Goal: Transaction & Acquisition: Purchase product/service

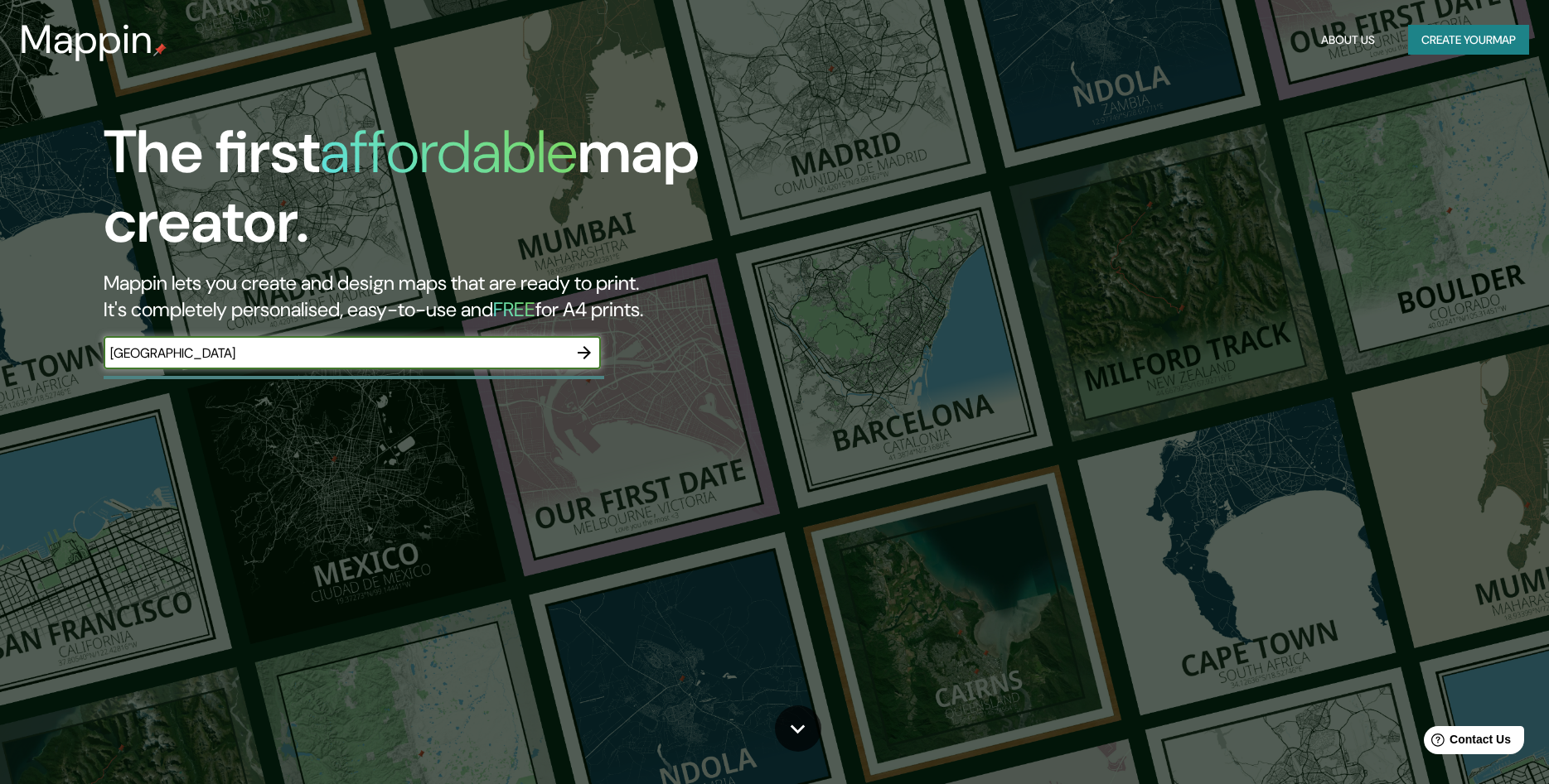
type input "mexico"
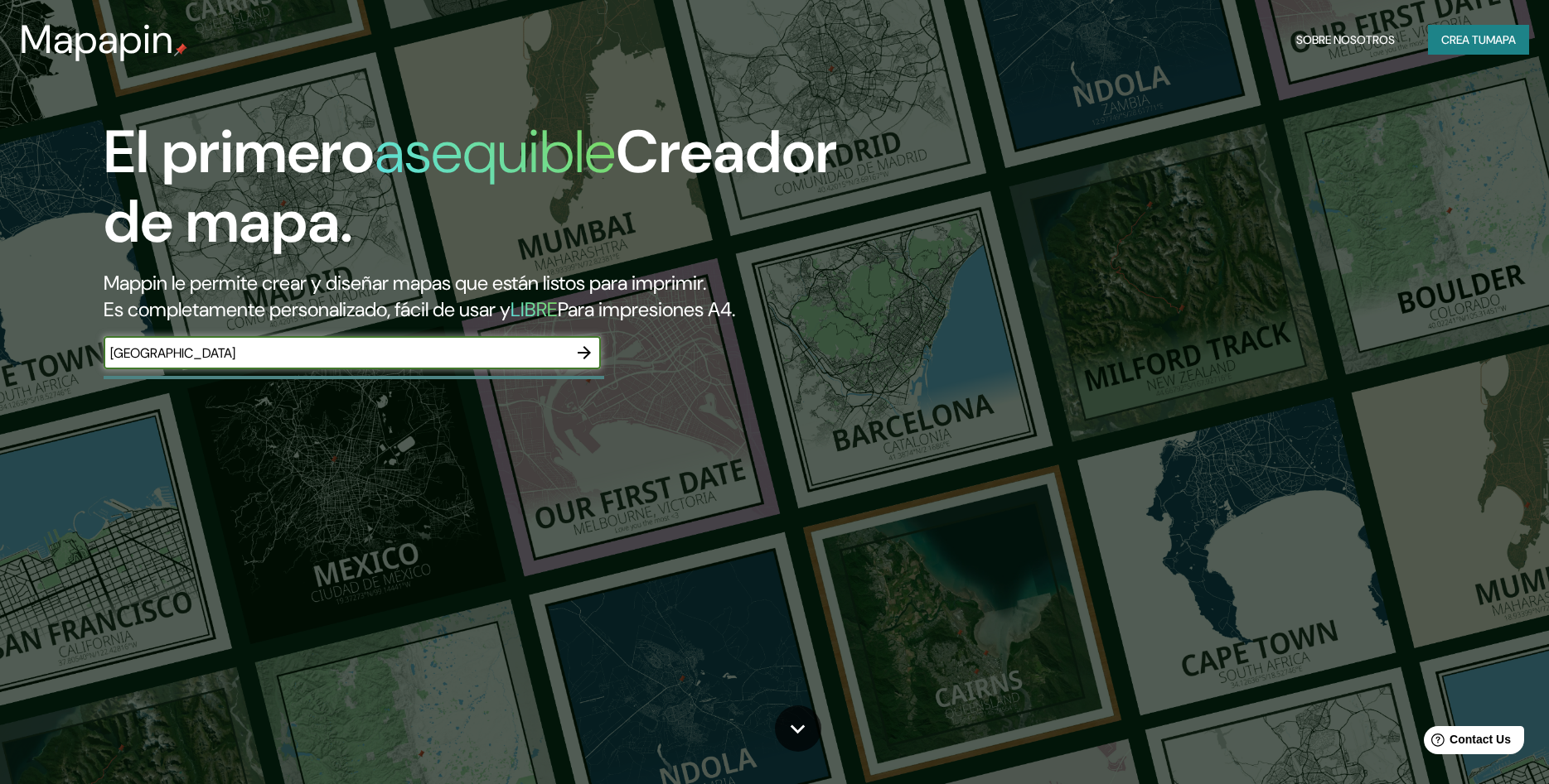
click at [578, 350] on icon "button" at bounding box center [584, 352] width 20 height 20
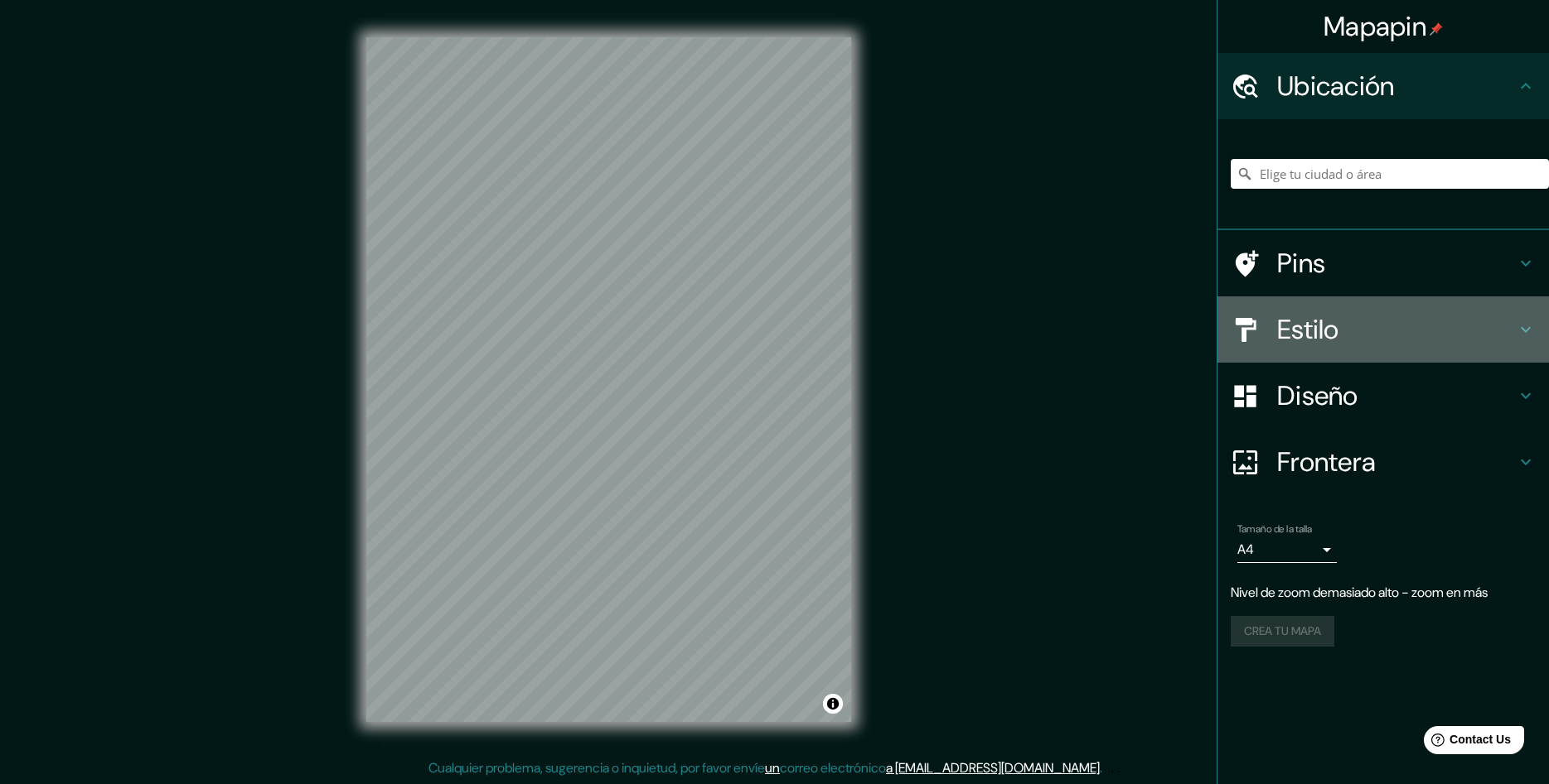
click at [1533, 332] on icon at bounding box center [1525, 329] width 20 height 20
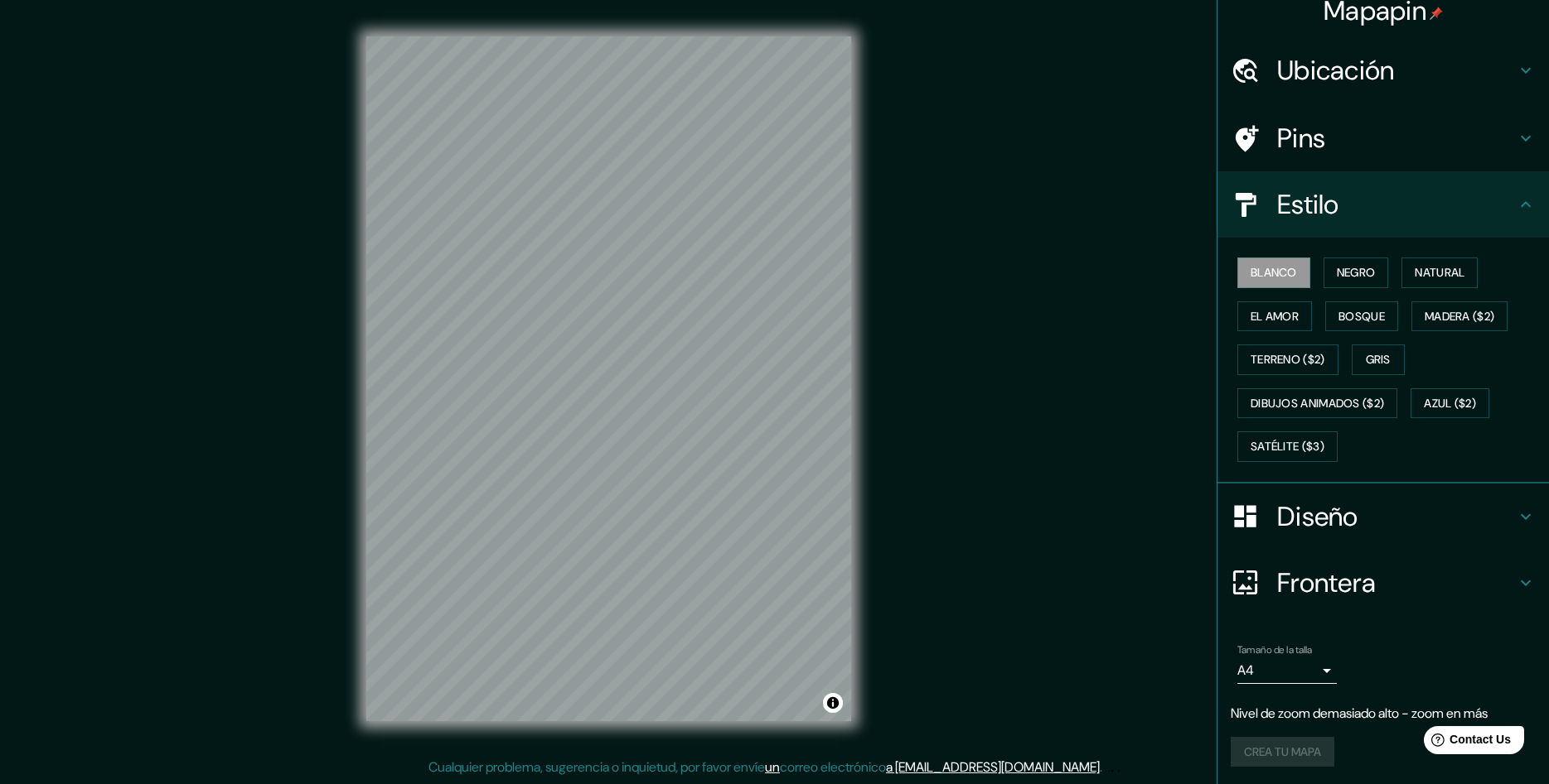
scroll to position [18, 0]
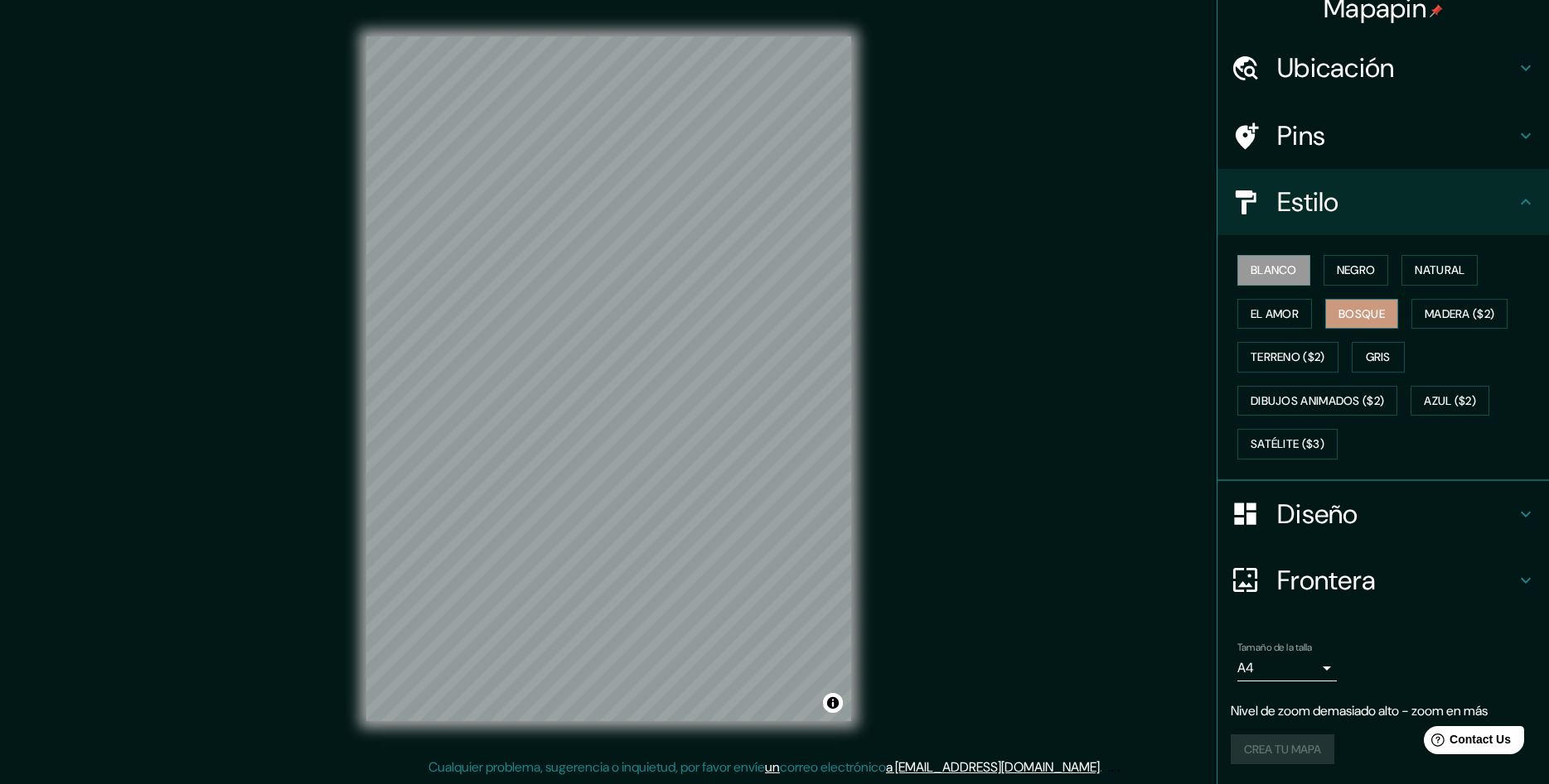
click at [1368, 311] on button "Bosque" at bounding box center [1362, 314] width 73 height 31
click at [1298, 306] on button "El amor" at bounding box center [1274, 314] width 75 height 31
click at [1452, 317] on button "Madera ($2)" at bounding box center [1459, 314] width 97 height 31
click at [1386, 362] on button "Gris" at bounding box center [1378, 357] width 53 height 31
click at [1285, 354] on button "Terreno ($2)" at bounding box center [1288, 357] width 101 height 31
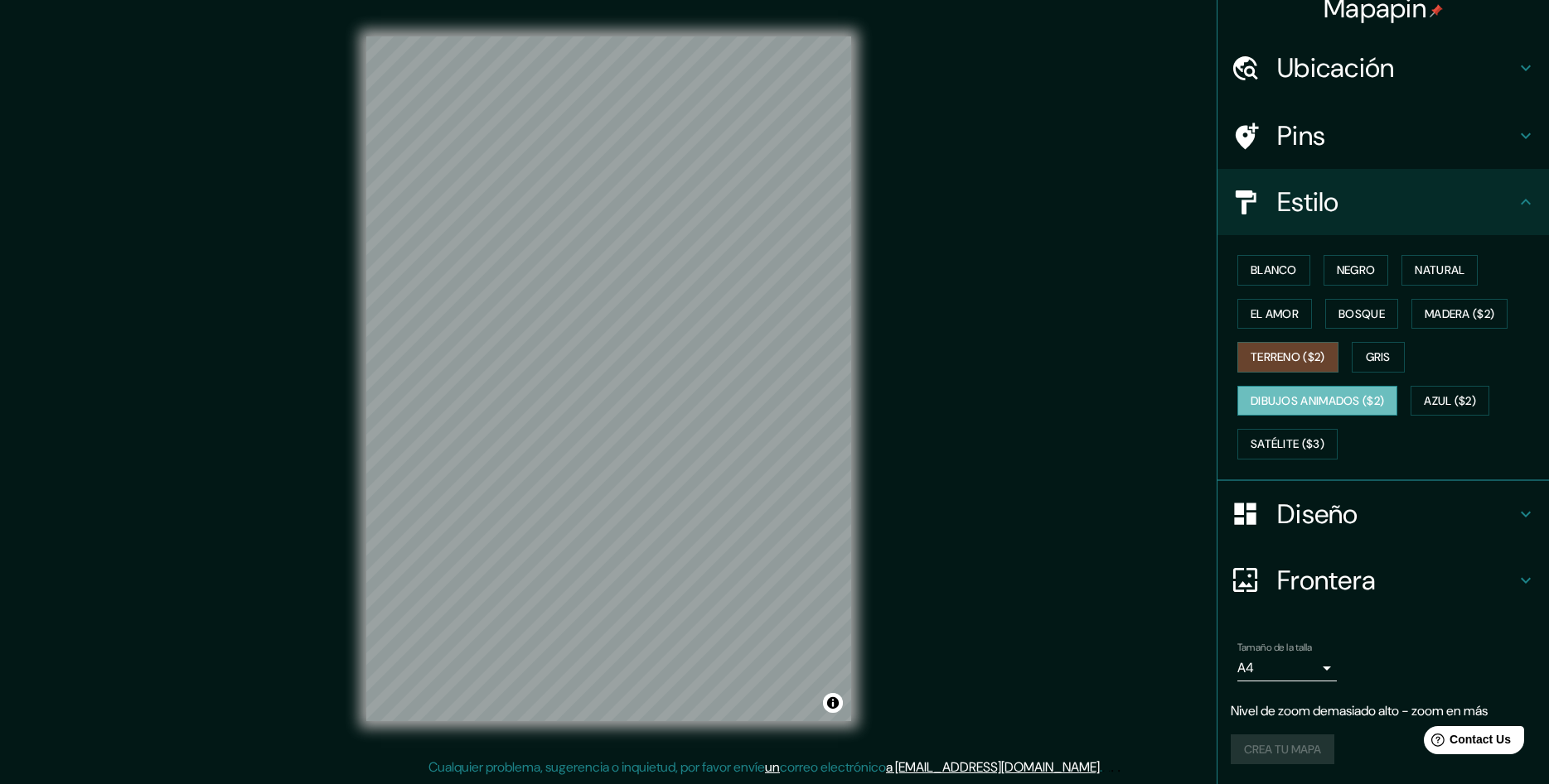
click at [1295, 393] on button "Dibujos animados ($2)" at bounding box center [1317, 401] width 160 height 31
click at [1436, 407] on button "Azul ($2)" at bounding box center [1450, 401] width 79 height 31
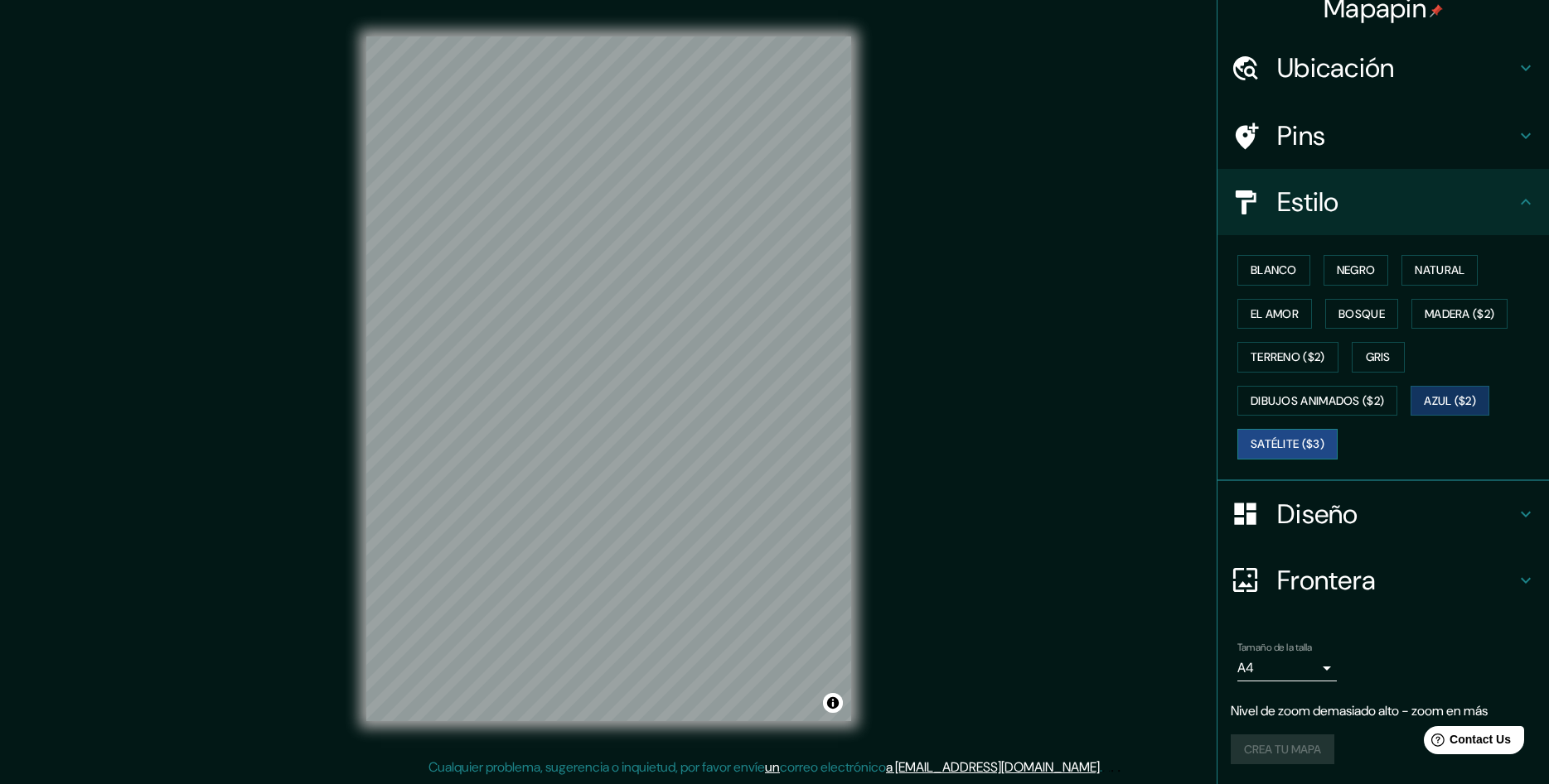
click at [1289, 440] on button "Satélite ($3)" at bounding box center [1287, 444] width 100 height 31
click at [1353, 309] on button "Bosque" at bounding box center [1362, 314] width 73 height 31
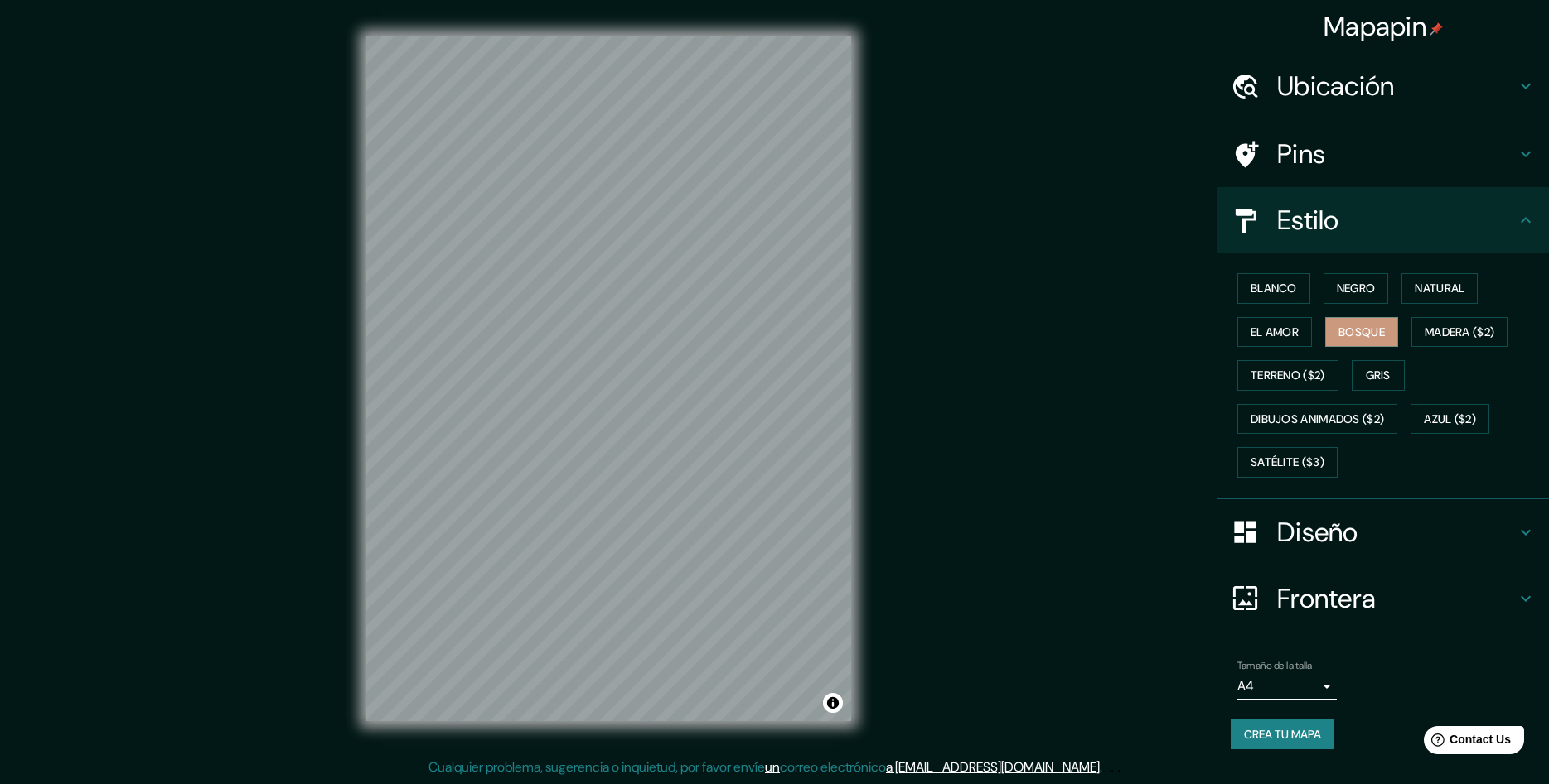
click at [1268, 515] on div "Diseño" at bounding box center [1383, 532] width 332 height 67
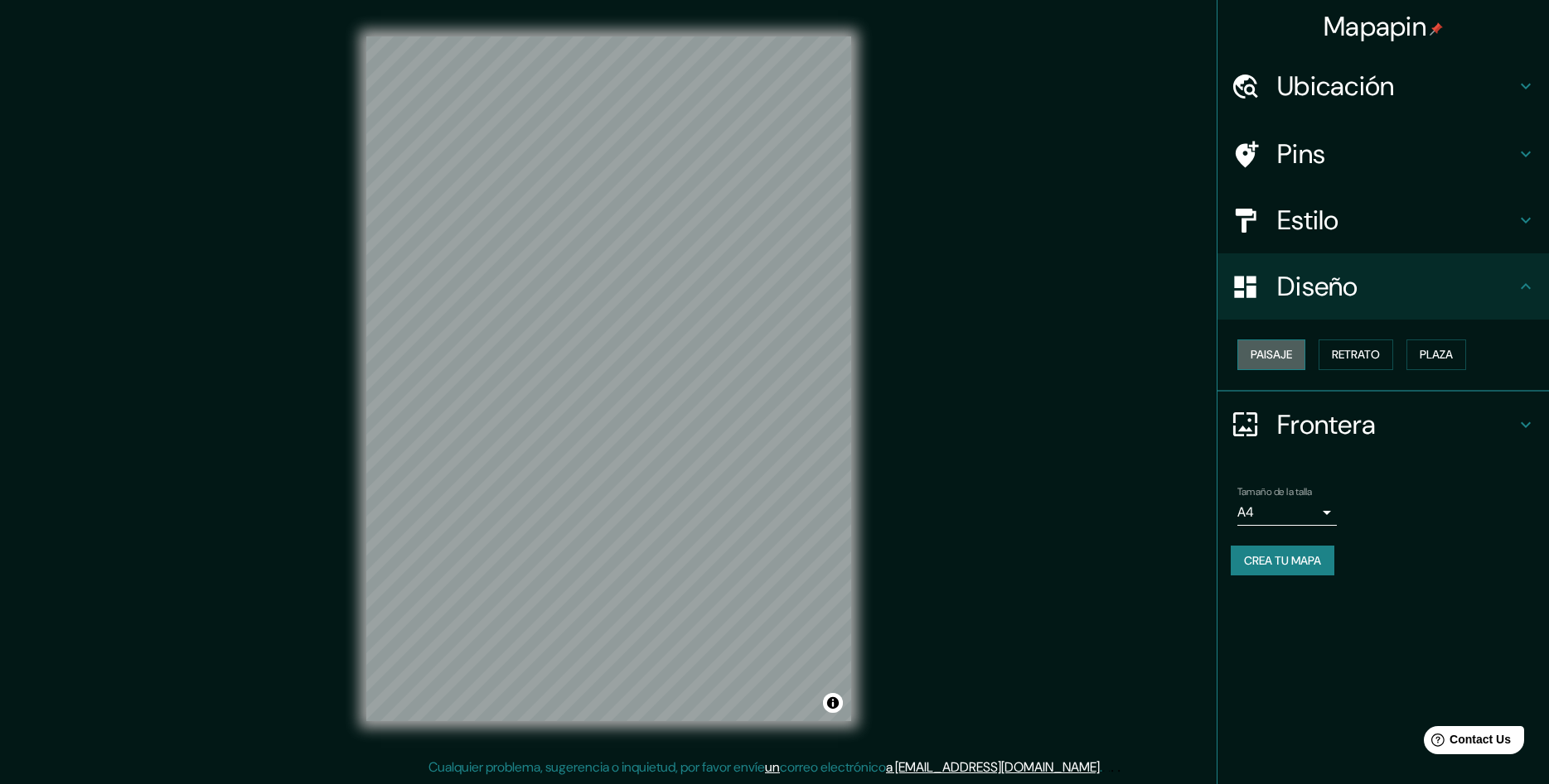
click at [1295, 358] on button "Paisaje" at bounding box center [1271, 355] width 68 height 31
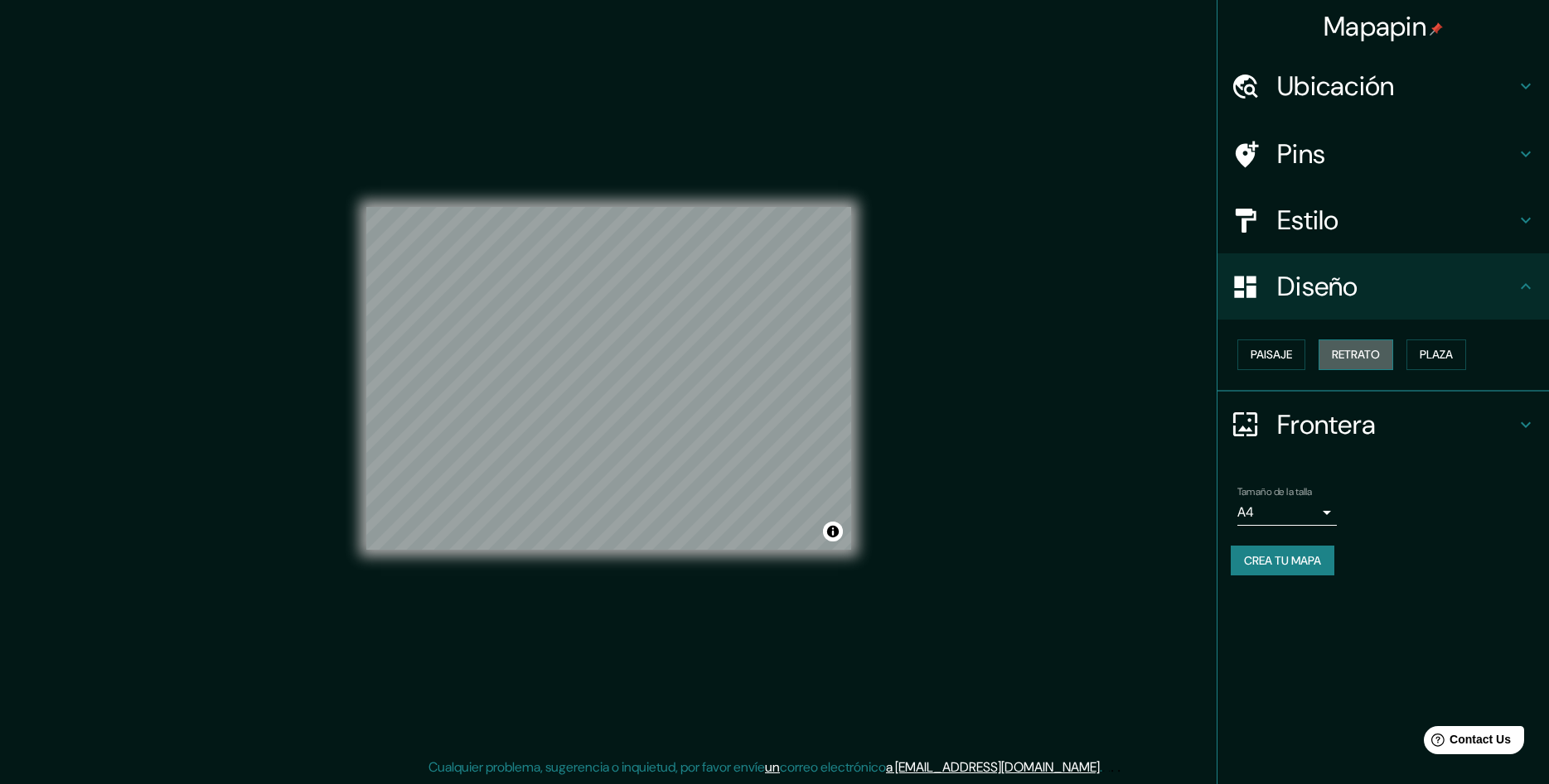
click at [1345, 366] on button "Retrato" at bounding box center [1356, 355] width 75 height 31
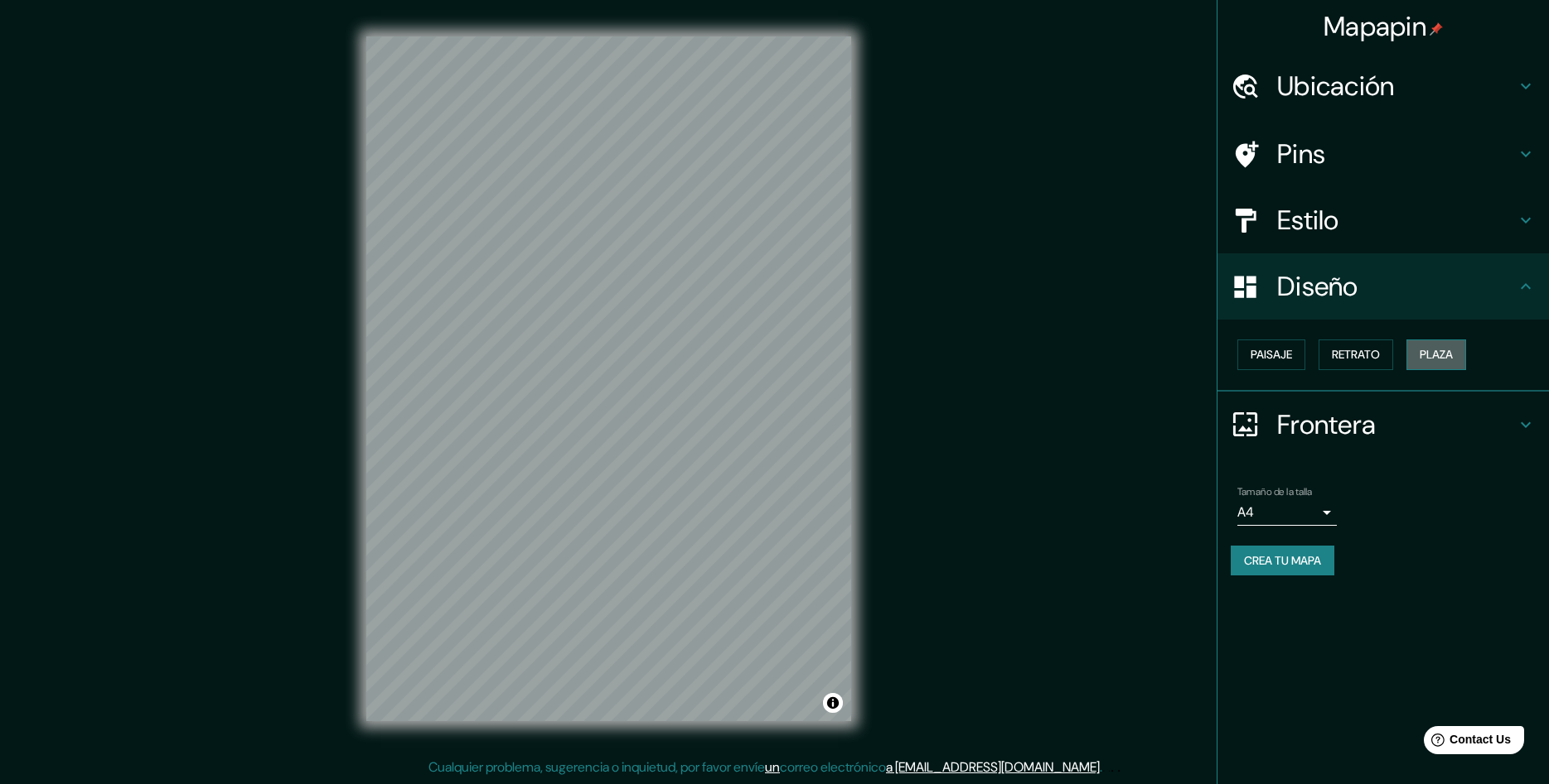
click at [1440, 356] on button "Plaza" at bounding box center [1437, 355] width 60 height 31
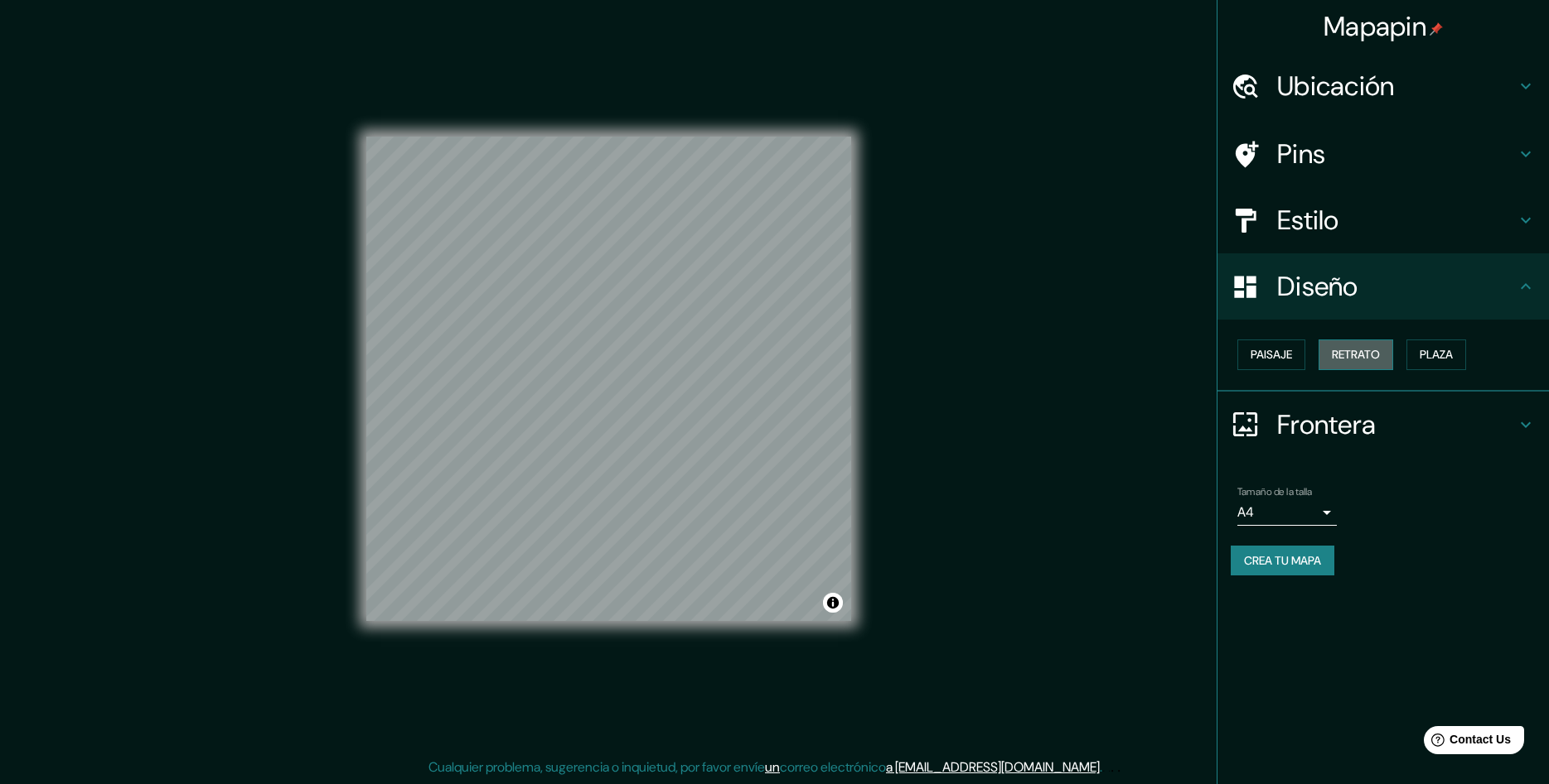
click at [1372, 352] on button "Retrato" at bounding box center [1356, 355] width 75 height 31
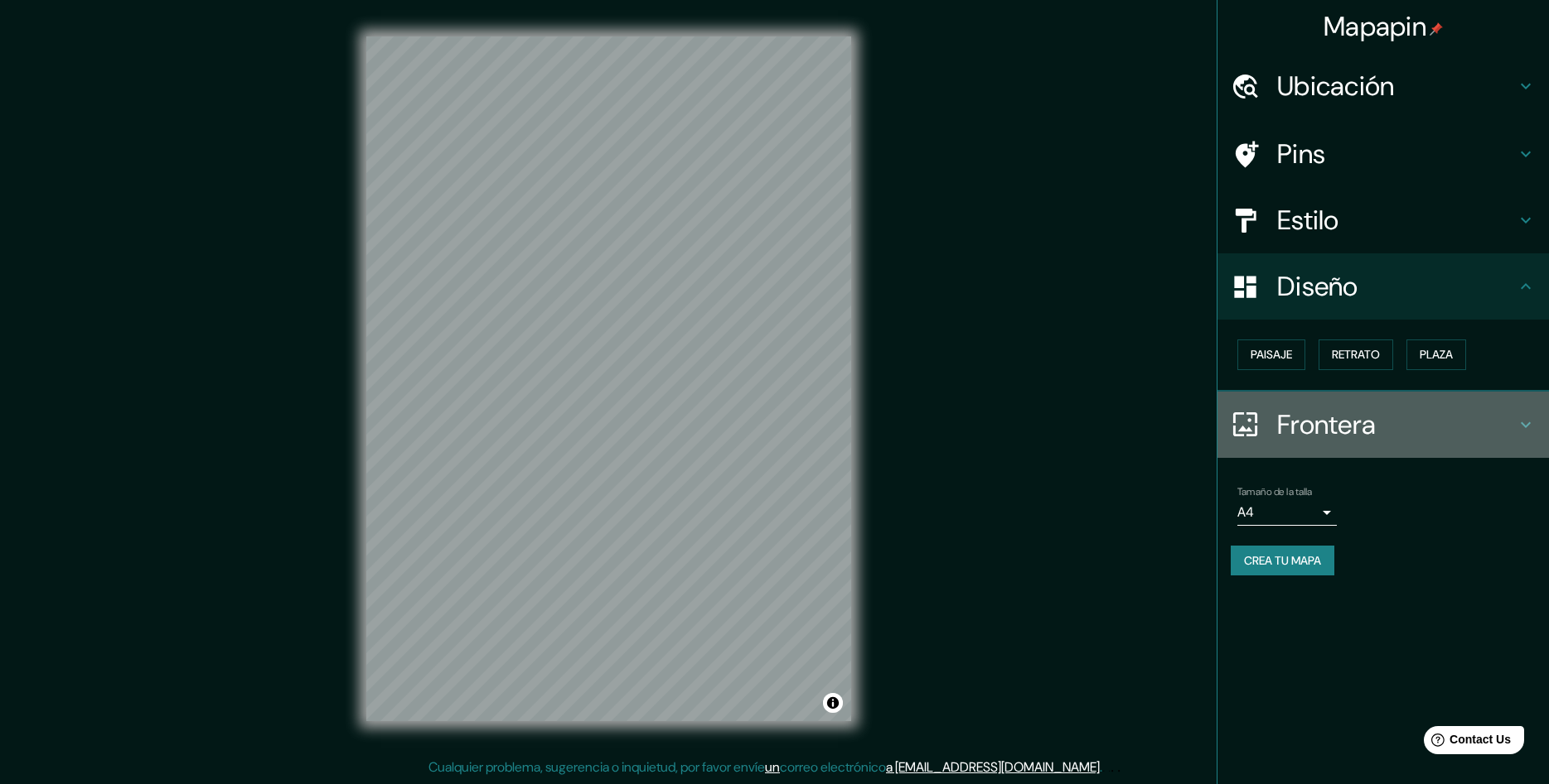
click at [1436, 414] on h4 "Frontera" at bounding box center [1396, 424] width 239 height 33
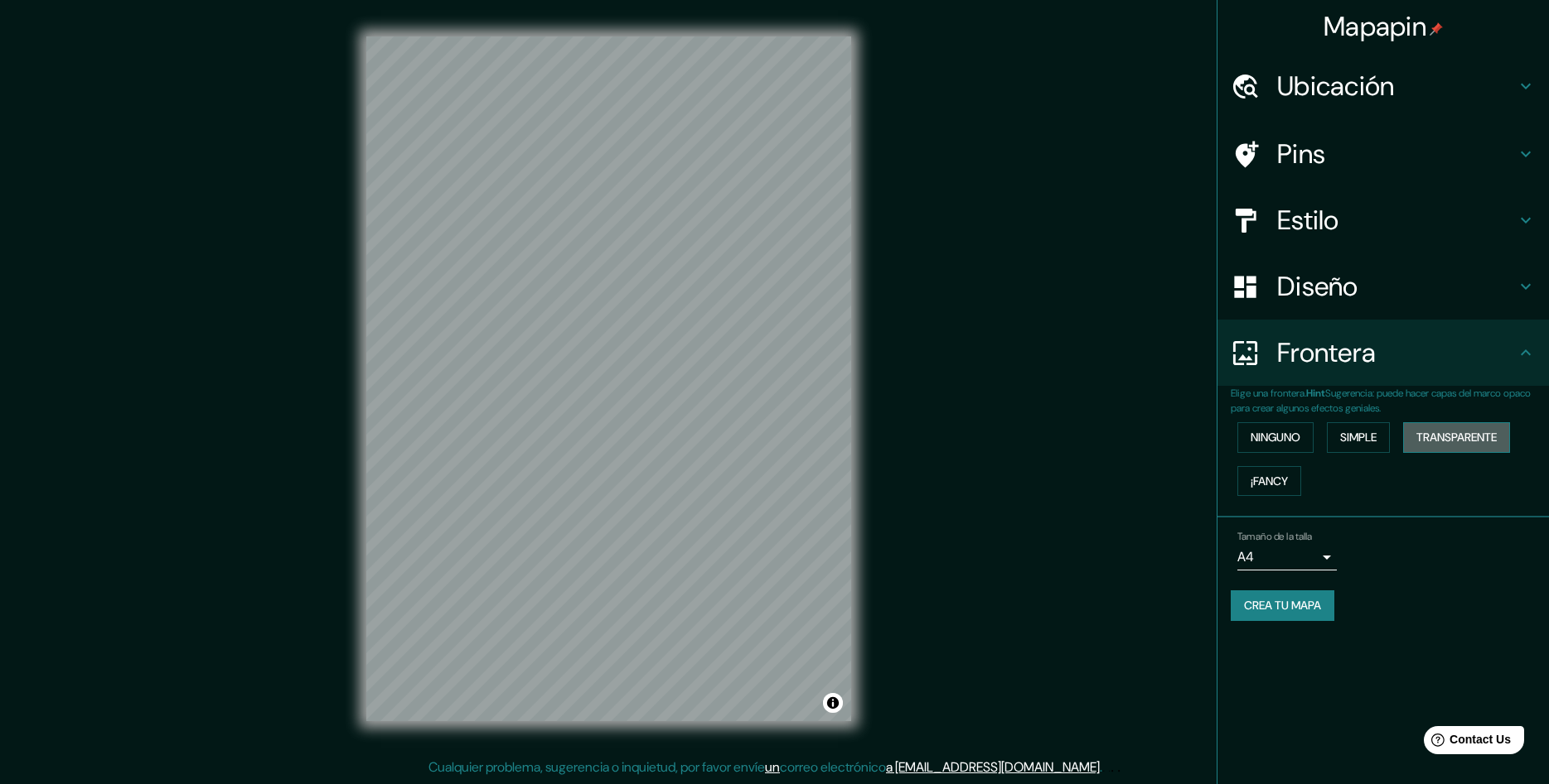
click at [1463, 441] on button "Transparente" at bounding box center [1456, 437] width 107 height 31
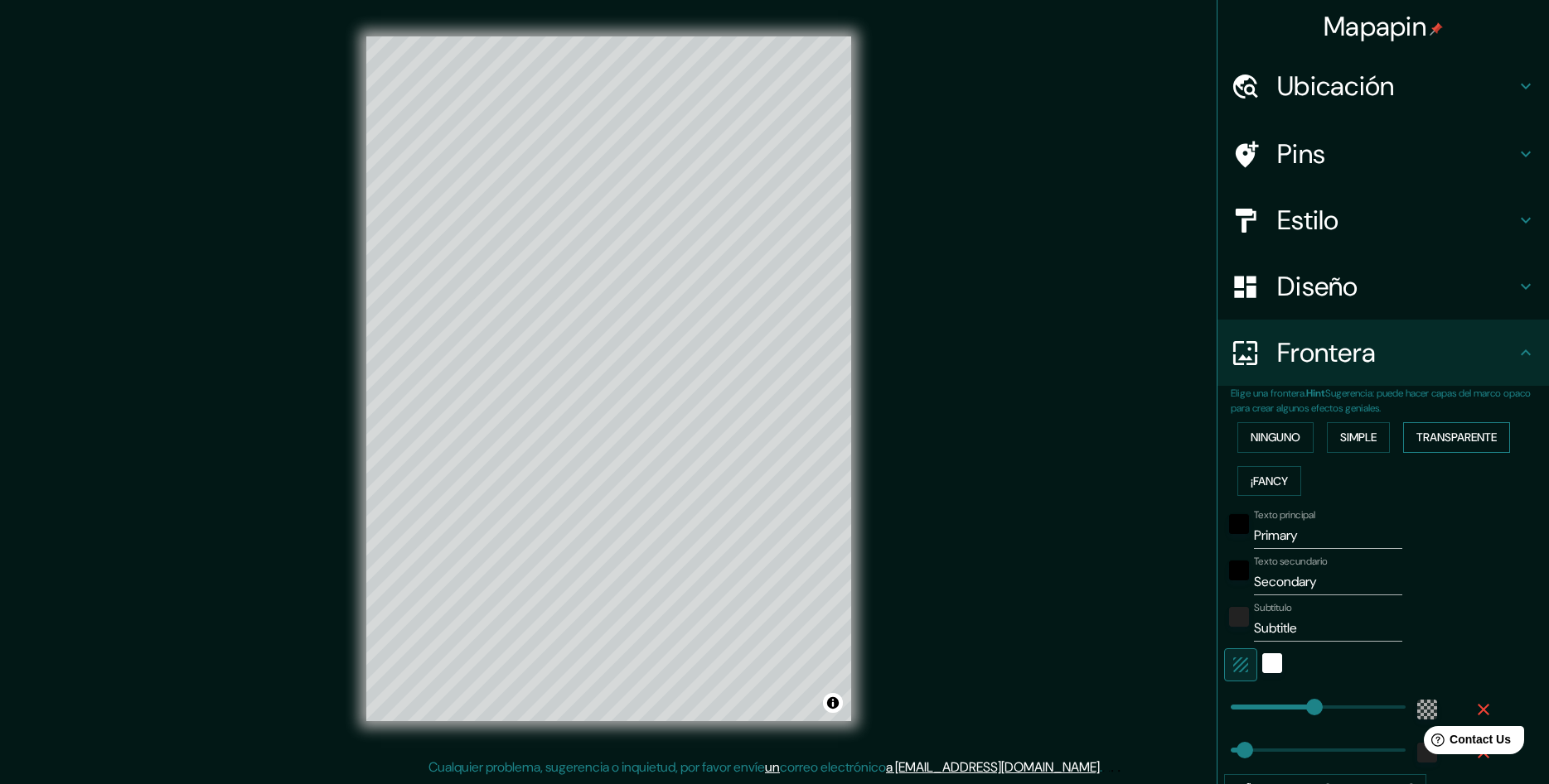
click at [1463, 437] on button "Transparente" at bounding box center [1456, 437] width 107 height 31
type input "281"
type input "47"
click at [1365, 429] on button "Simple" at bounding box center [1358, 437] width 63 height 31
click at [1334, 433] on button "Simple" at bounding box center [1358, 437] width 63 height 31
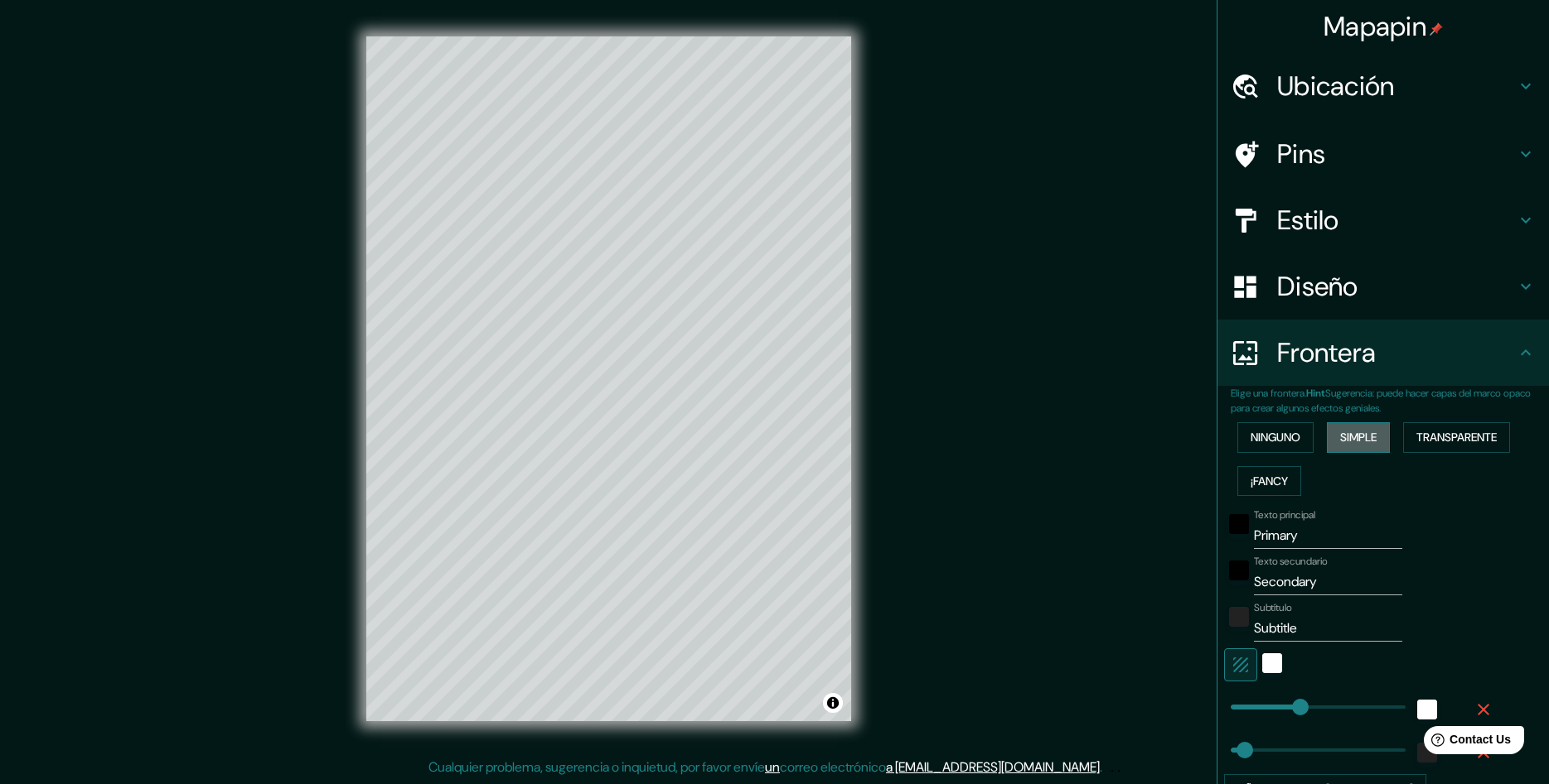
type input "47"
click at [1301, 481] on button "¡Fancy" at bounding box center [1269, 481] width 64 height 31
click at [1391, 89] on h4 "Ubicación" at bounding box center [1396, 85] width 239 height 33
type input "47"
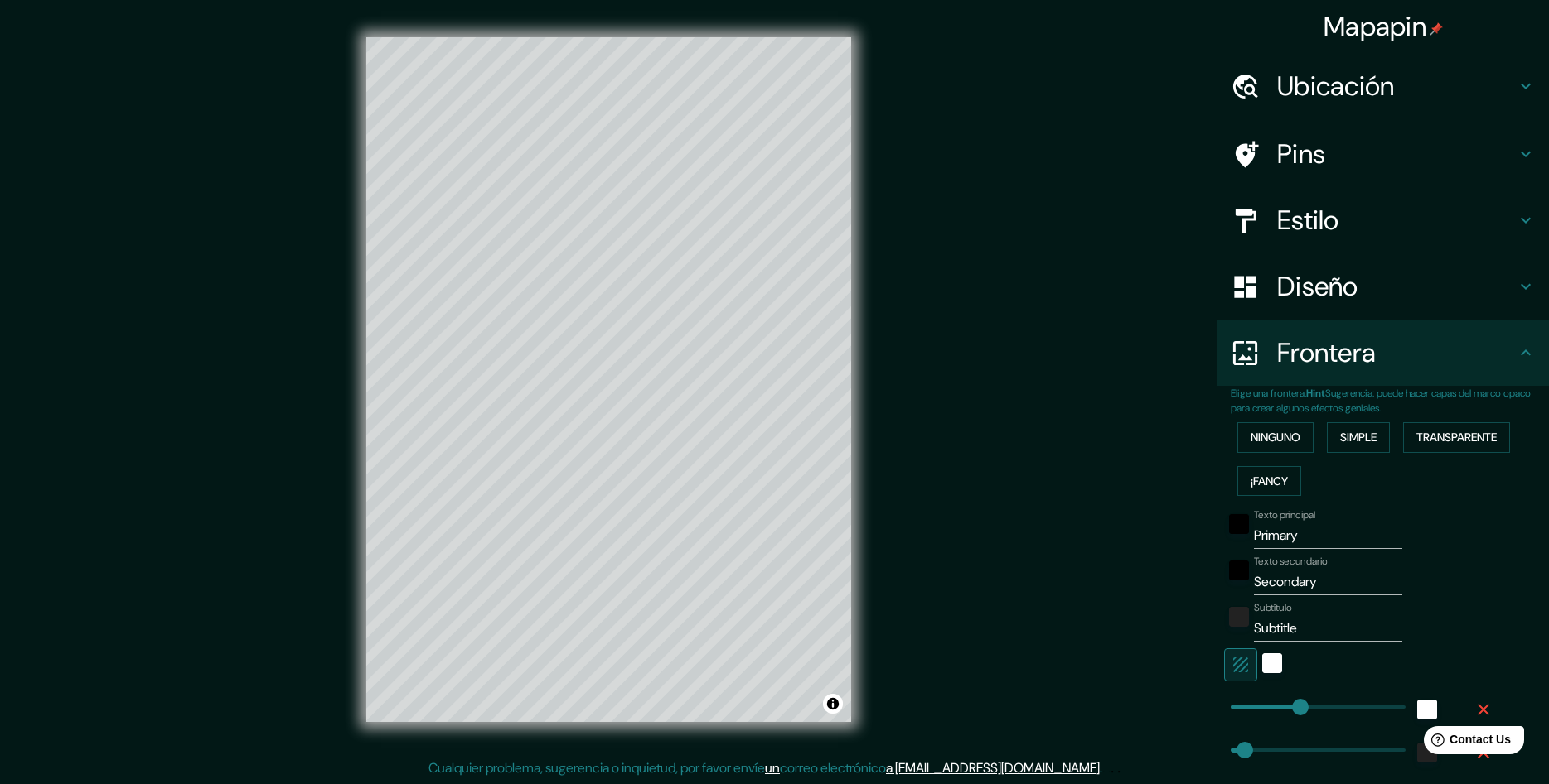
type input "23"
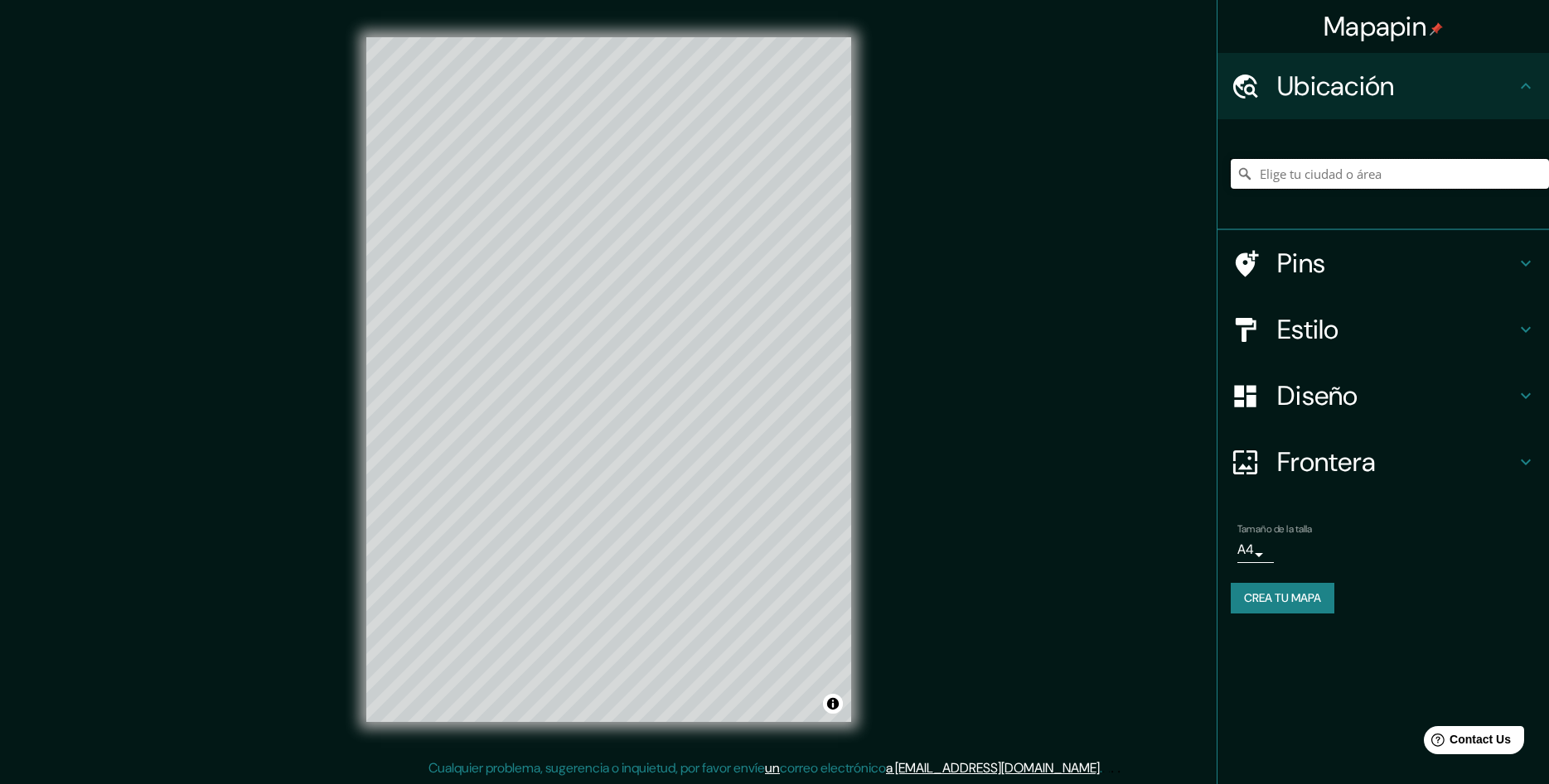
click at [1377, 175] on input "Elige tu ciudad o área" at bounding box center [1390, 174] width 319 height 30
type input "Tepalcatepec, Michoacán, México"
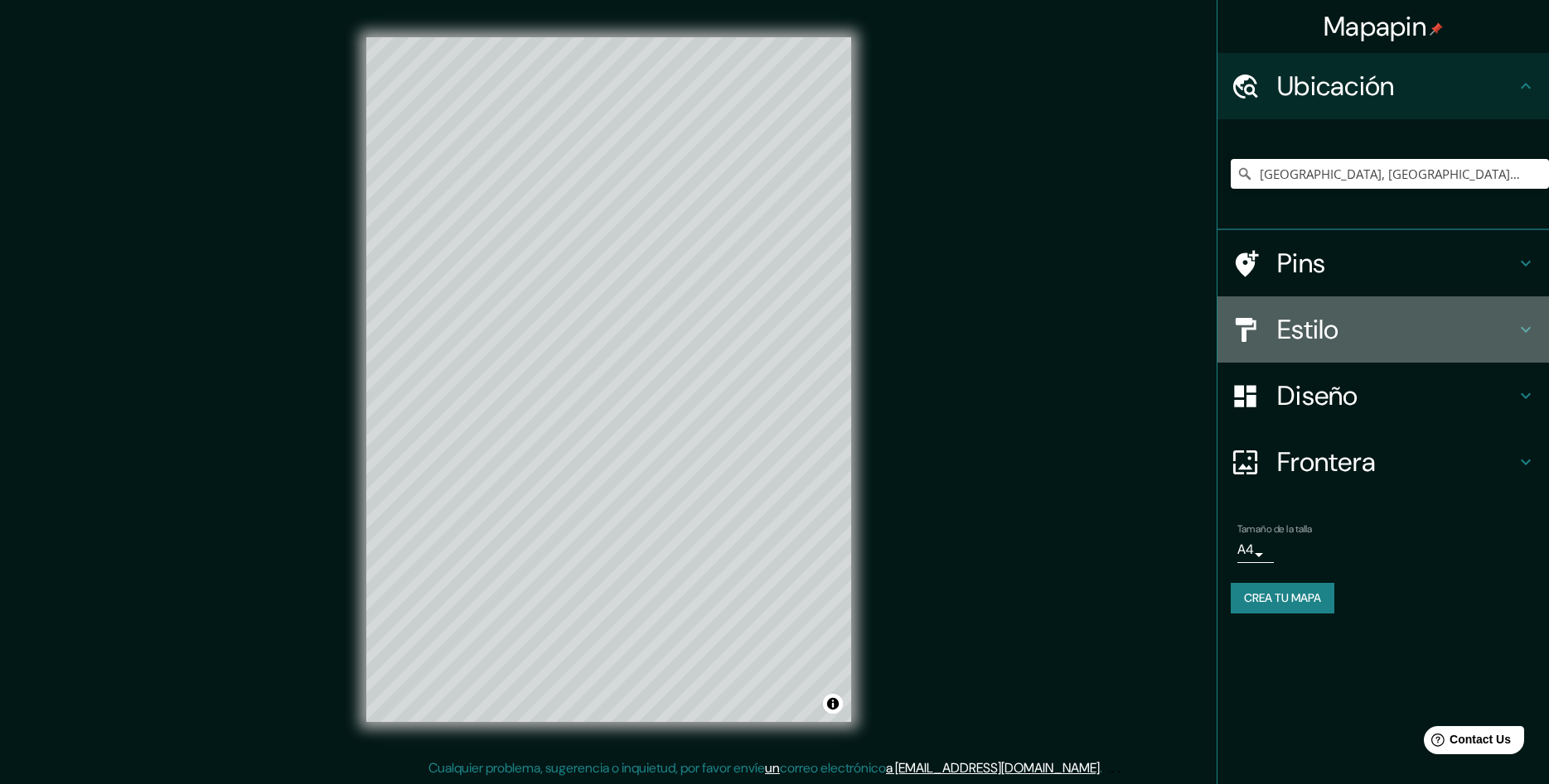
click at [1362, 315] on h4 "Estilo" at bounding box center [1396, 329] width 239 height 33
type input "47"
type input "23"
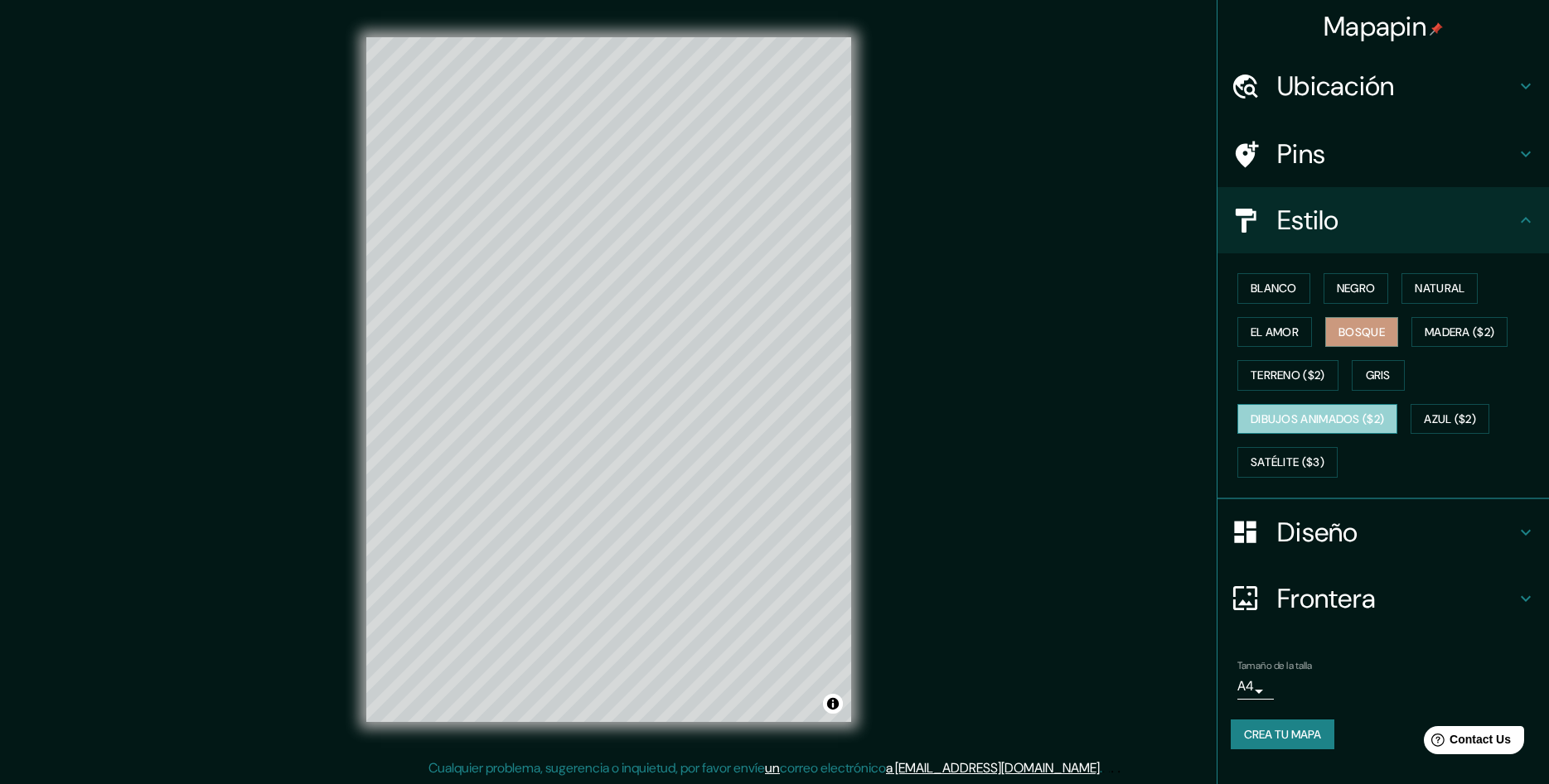
click at [1356, 414] on button "Dibujos animados ($2)" at bounding box center [1317, 419] width 160 height 31
click at [1456, 412] on button "Azul ($2)" at bounding box center [1450, 419] width 79 height 31
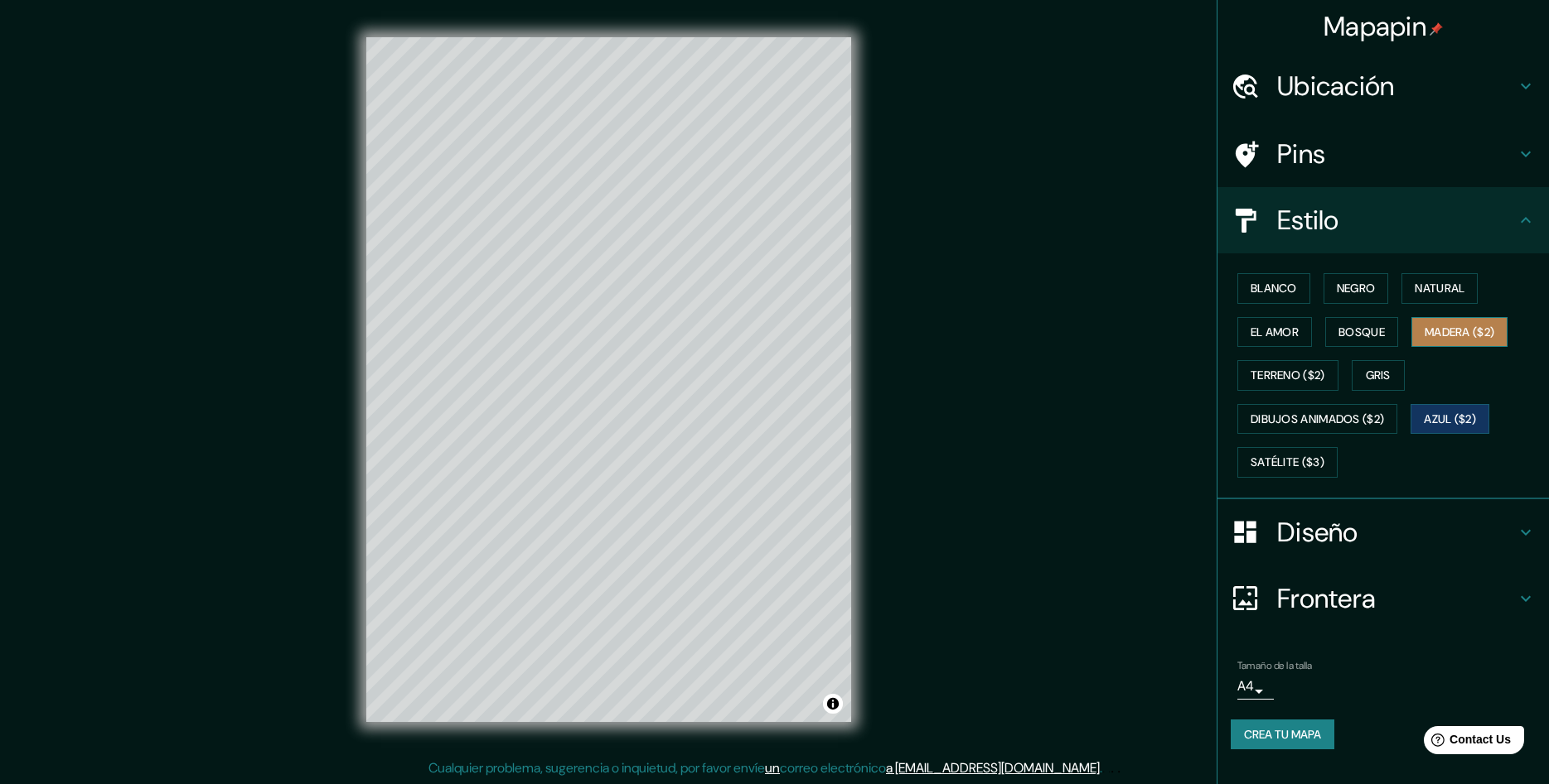
click at [1467, 327] on button "Madera ($2)" at bounding box center [1459, 333] width 97 height 31
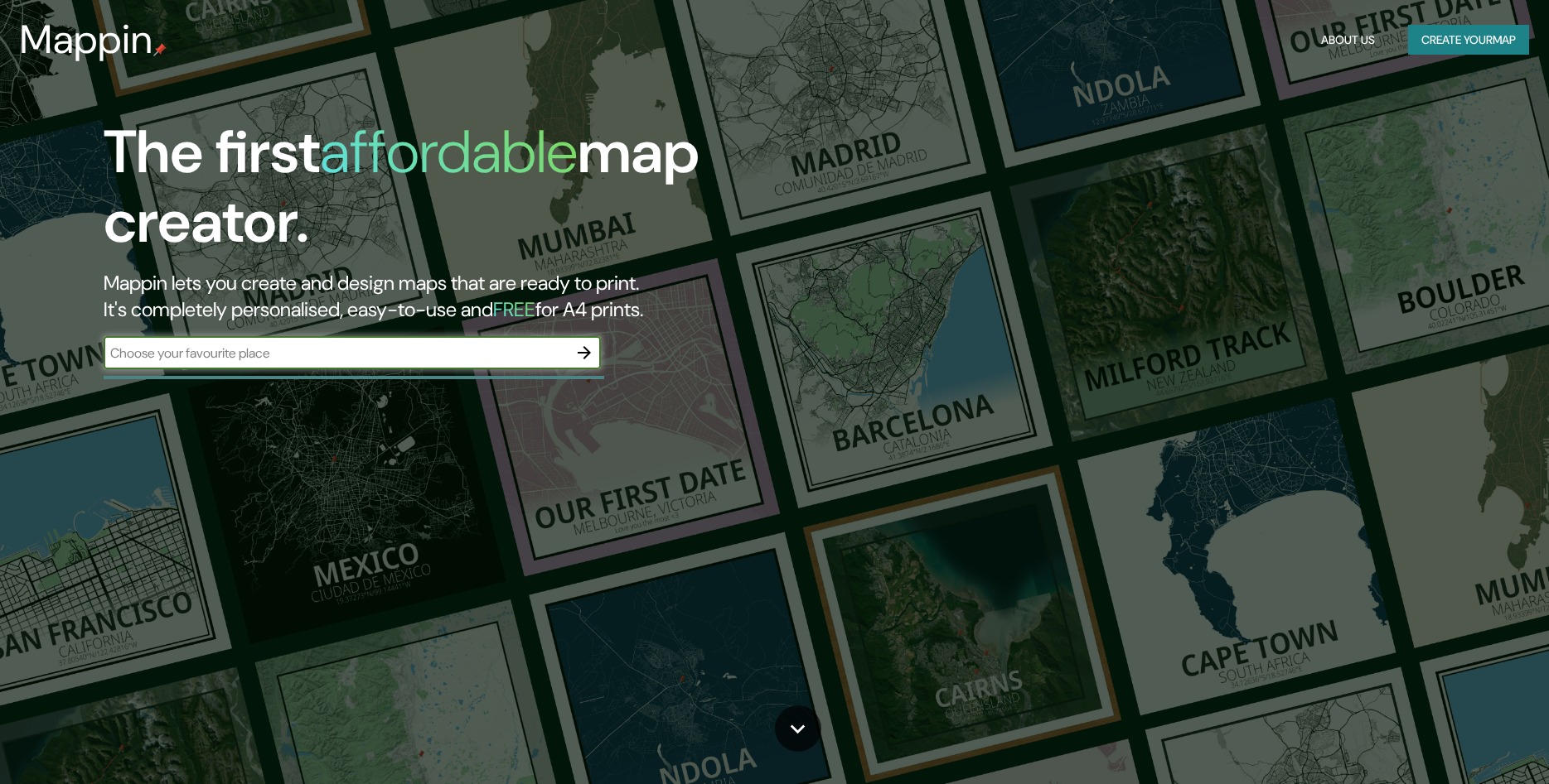
click at [433, 355] on input "text" at bounding box center [335, 353] width 464 height 19
type input "tepatitlan"
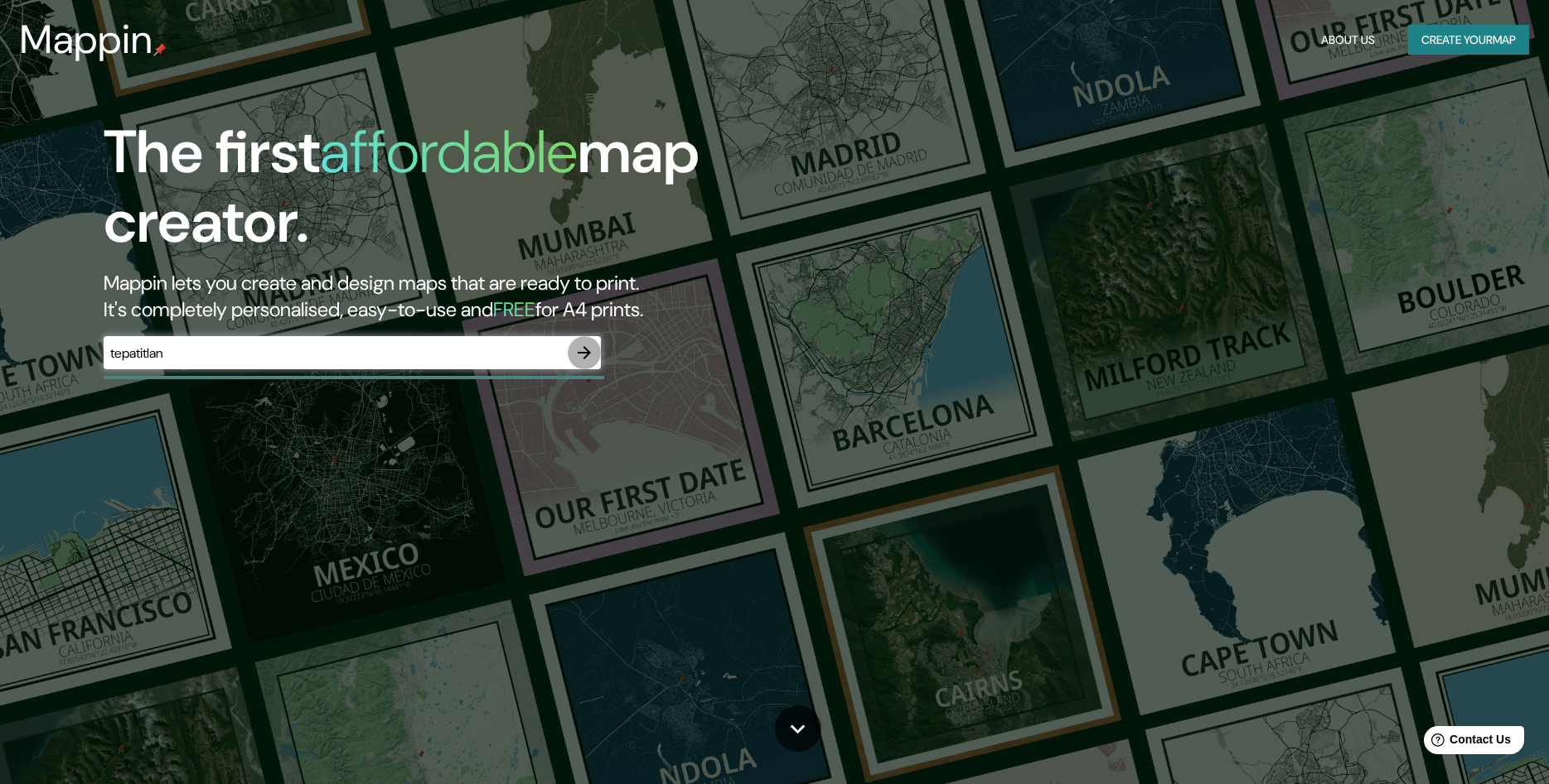
click at [581, 351] on icon "button" at bounding box center [584, 352] width 20 height 20
